Goal: Transaction & Acquisition: Purchase product/service

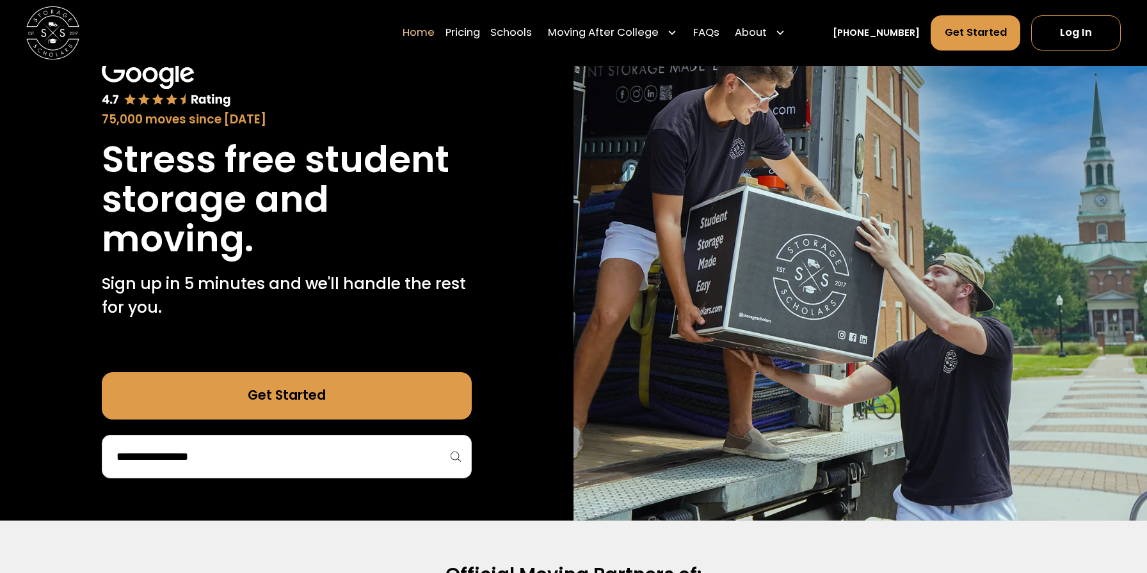
scroll to position [92, 0]
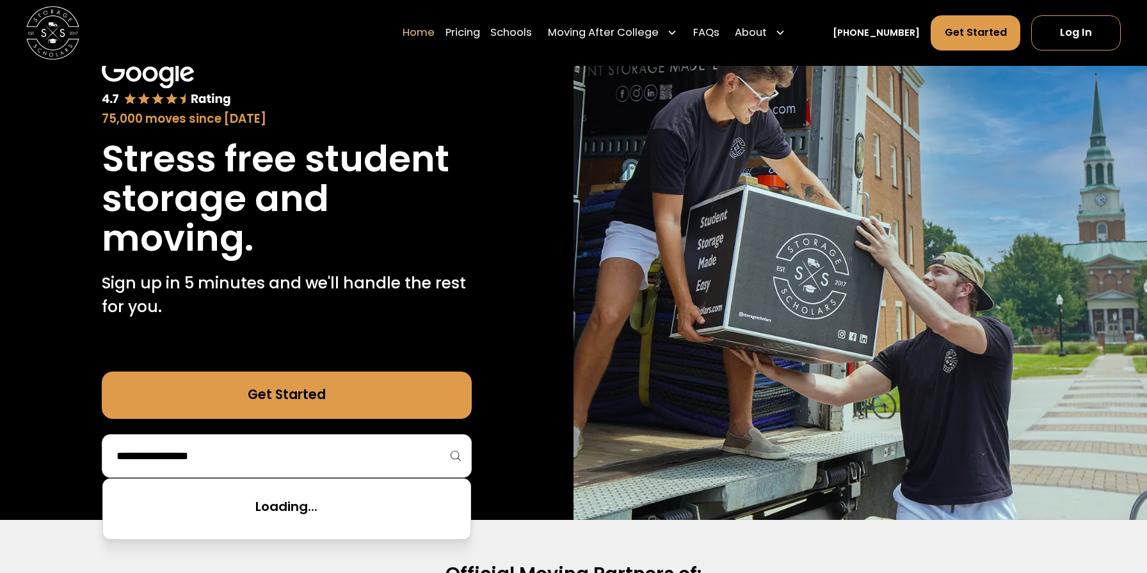
click at [384, 456] on input "search" at bounding box center [286, 456] width 342 height 22
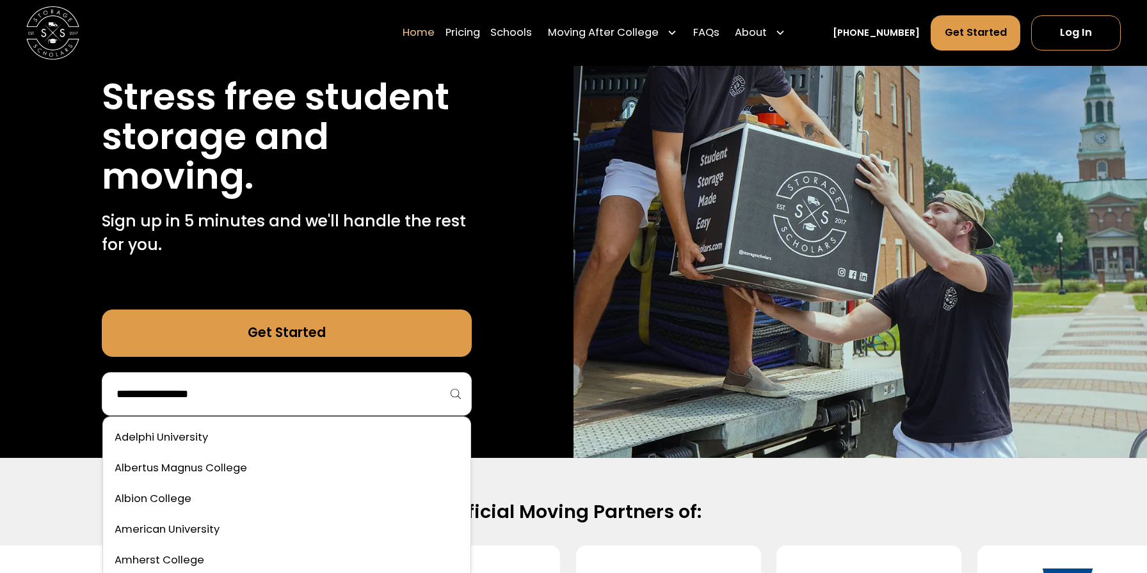
scroll to position [156, 0]
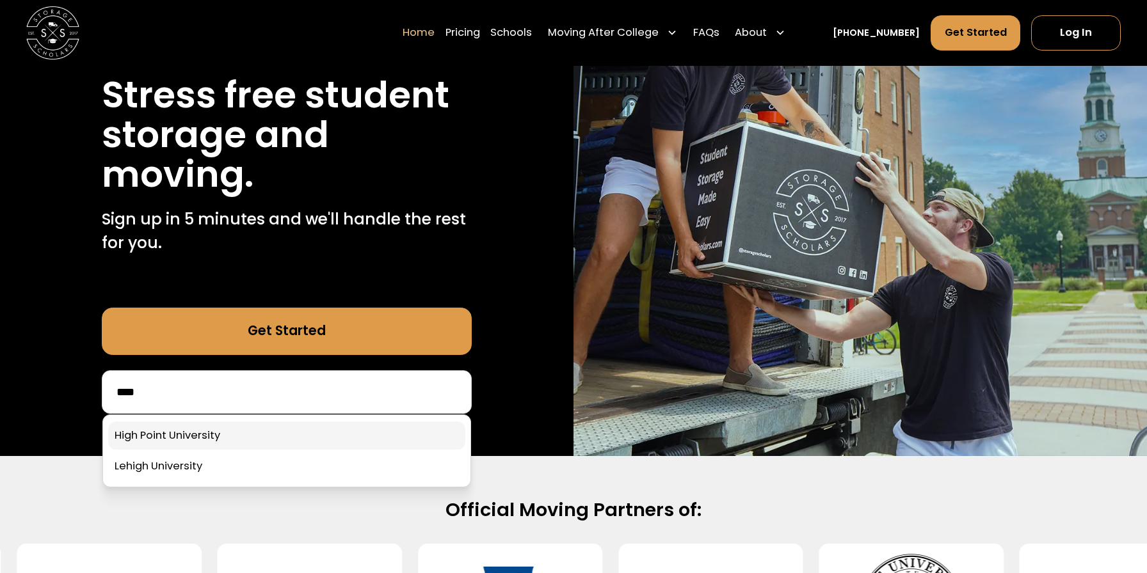
type input "****"
click at [330, 442] on link at bounding box center [286, 436] width 356 height 28
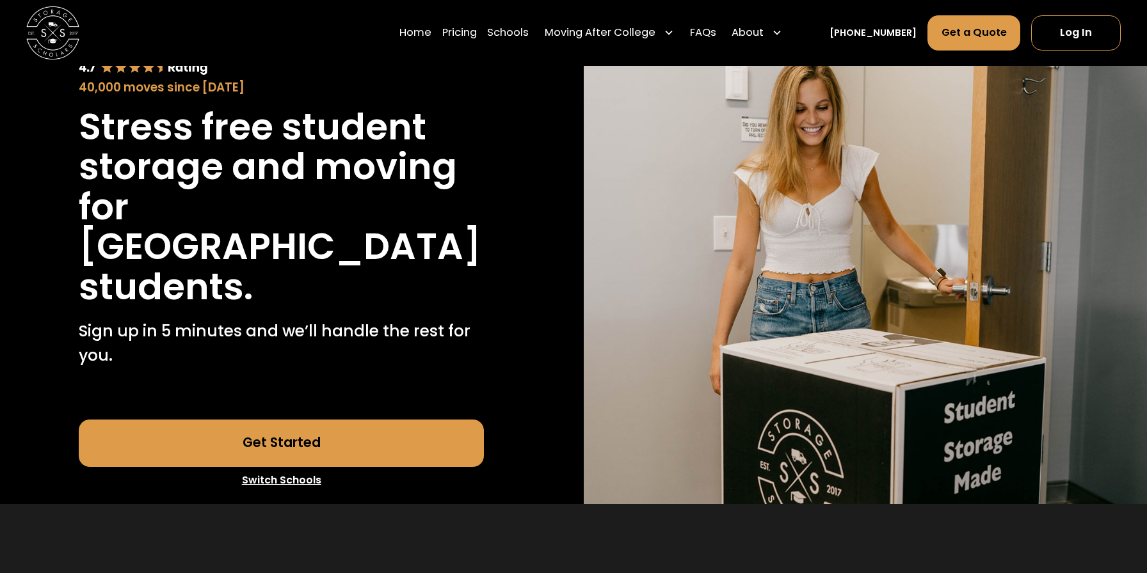
scroll to position [115, 0]
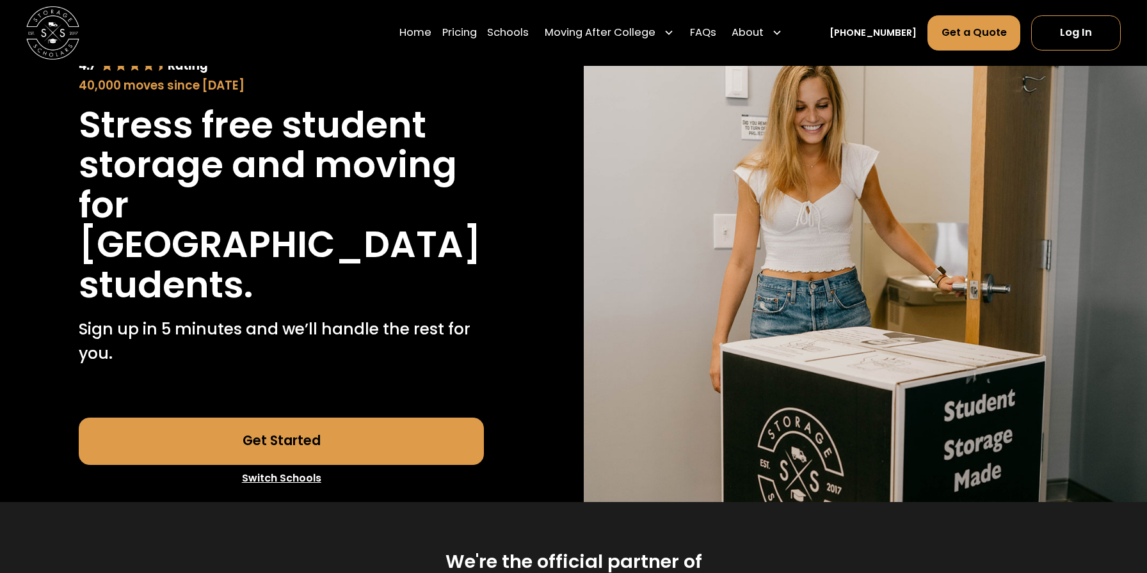
click at [441, 452] on link "Get Started" at bounding box center [281, 441] width 405 height 47
